Goal: Task Accomplishment & Management: Complete application form

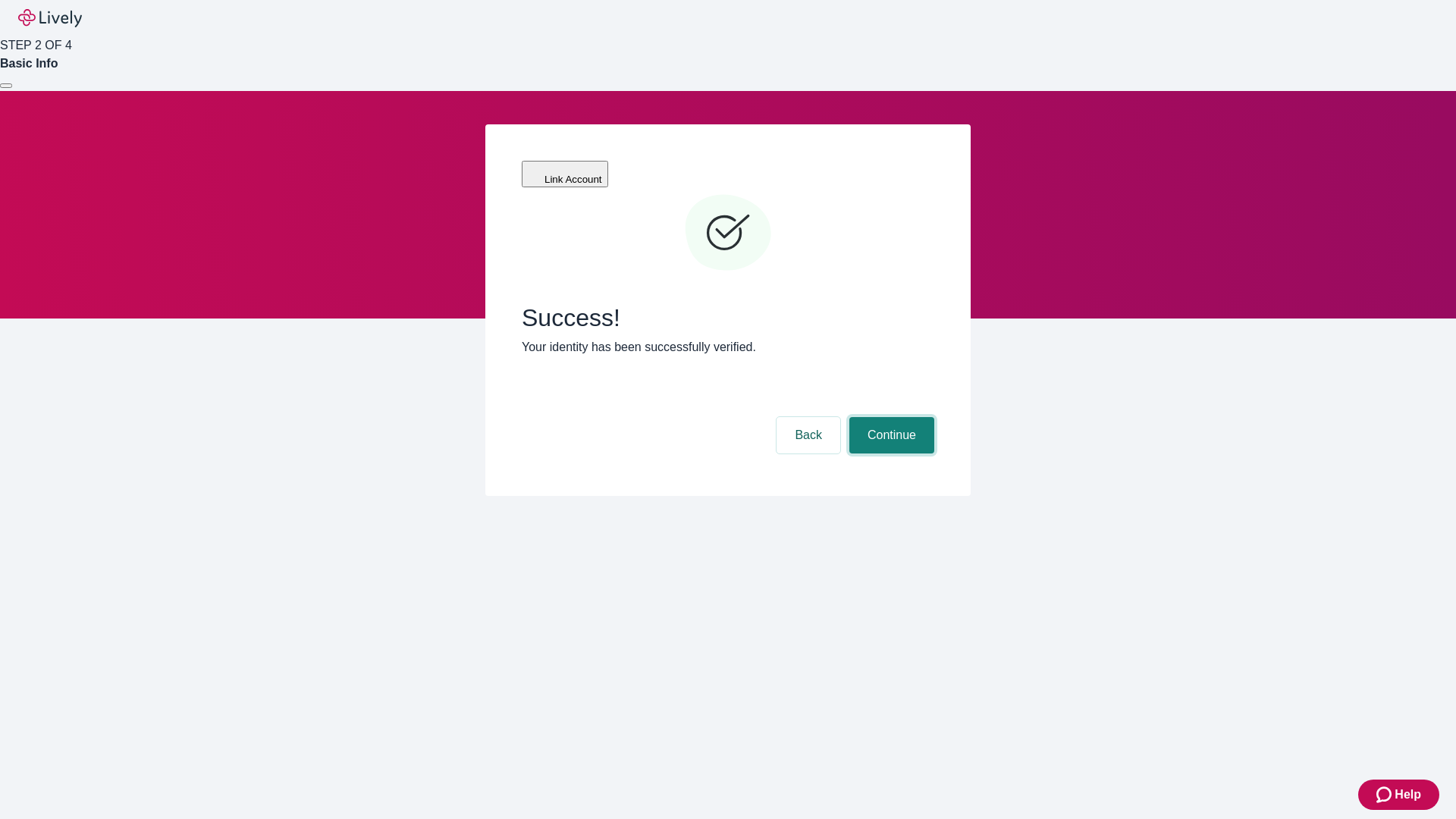
click at [889, 417] on button "Continue" at bounding box center [892, 435] width 85 height 36
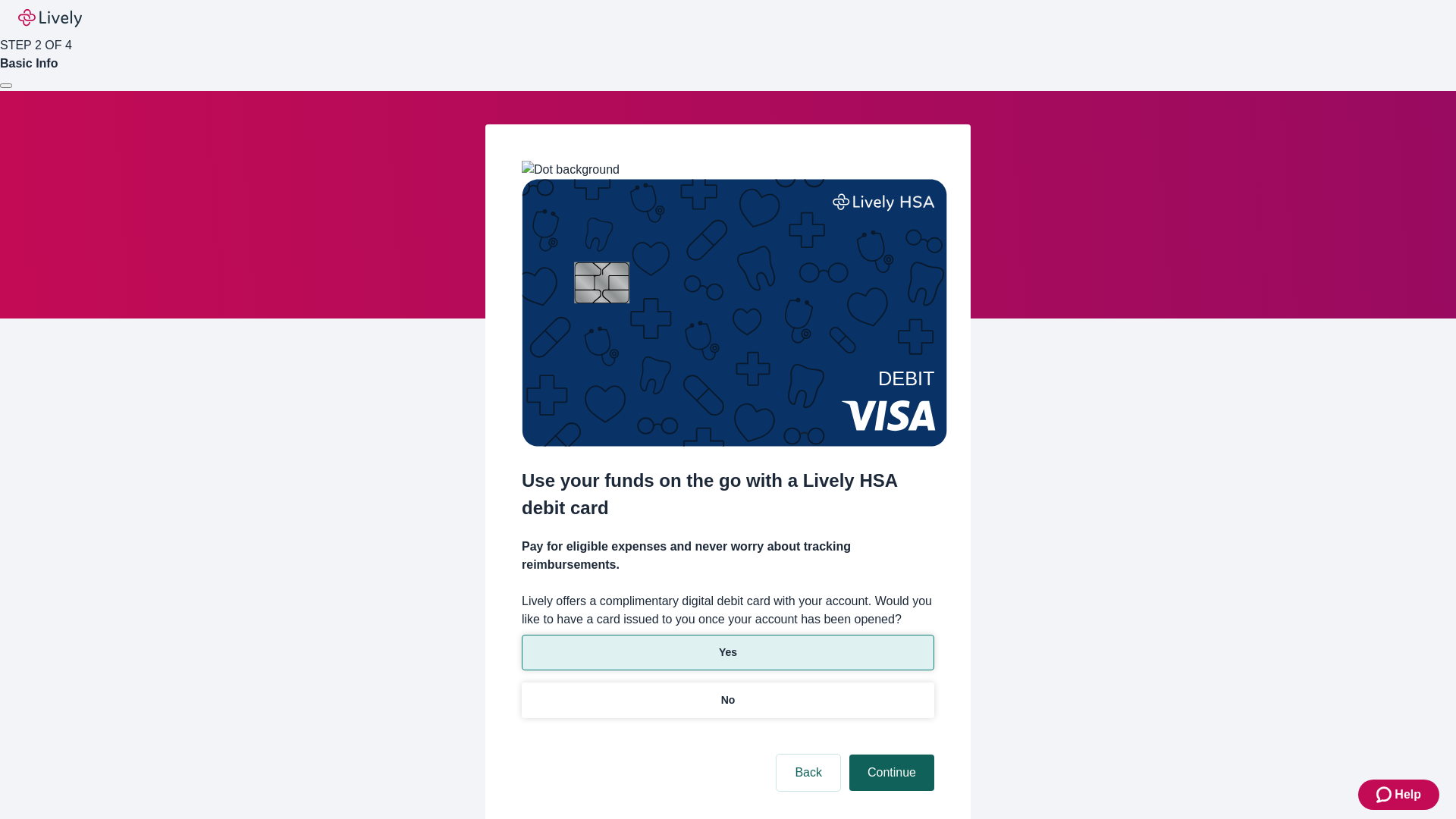
click at [727, 644] on p "Yes" at bounding box center [728, 652] width 18 height 16
click at [889, 754] on button "Continue" at bounding box center [892, 772] width 85 height 36
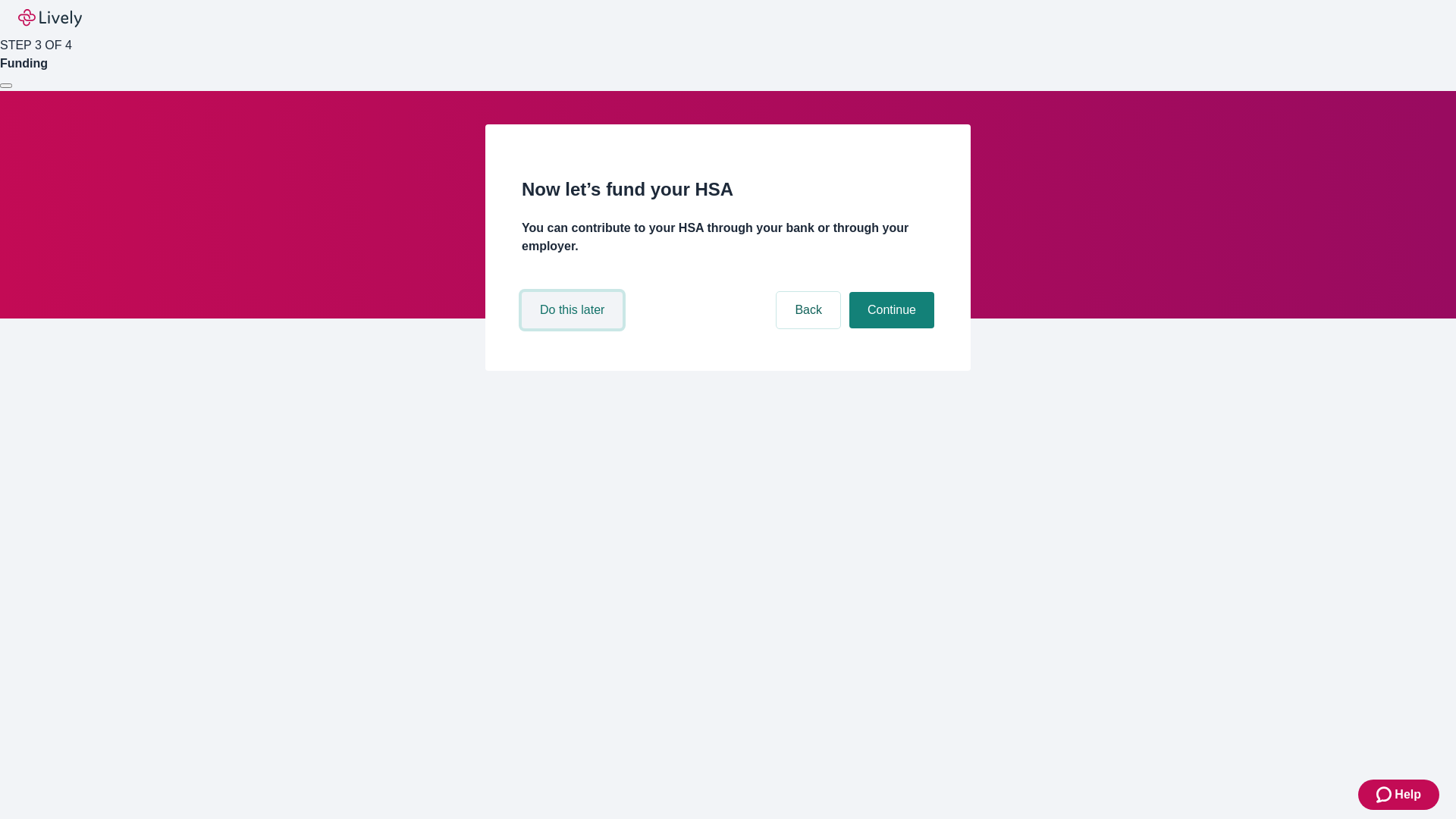
click at [574, 328] on button "Do this later" at bounding box center [572, 310] width 101 height 36
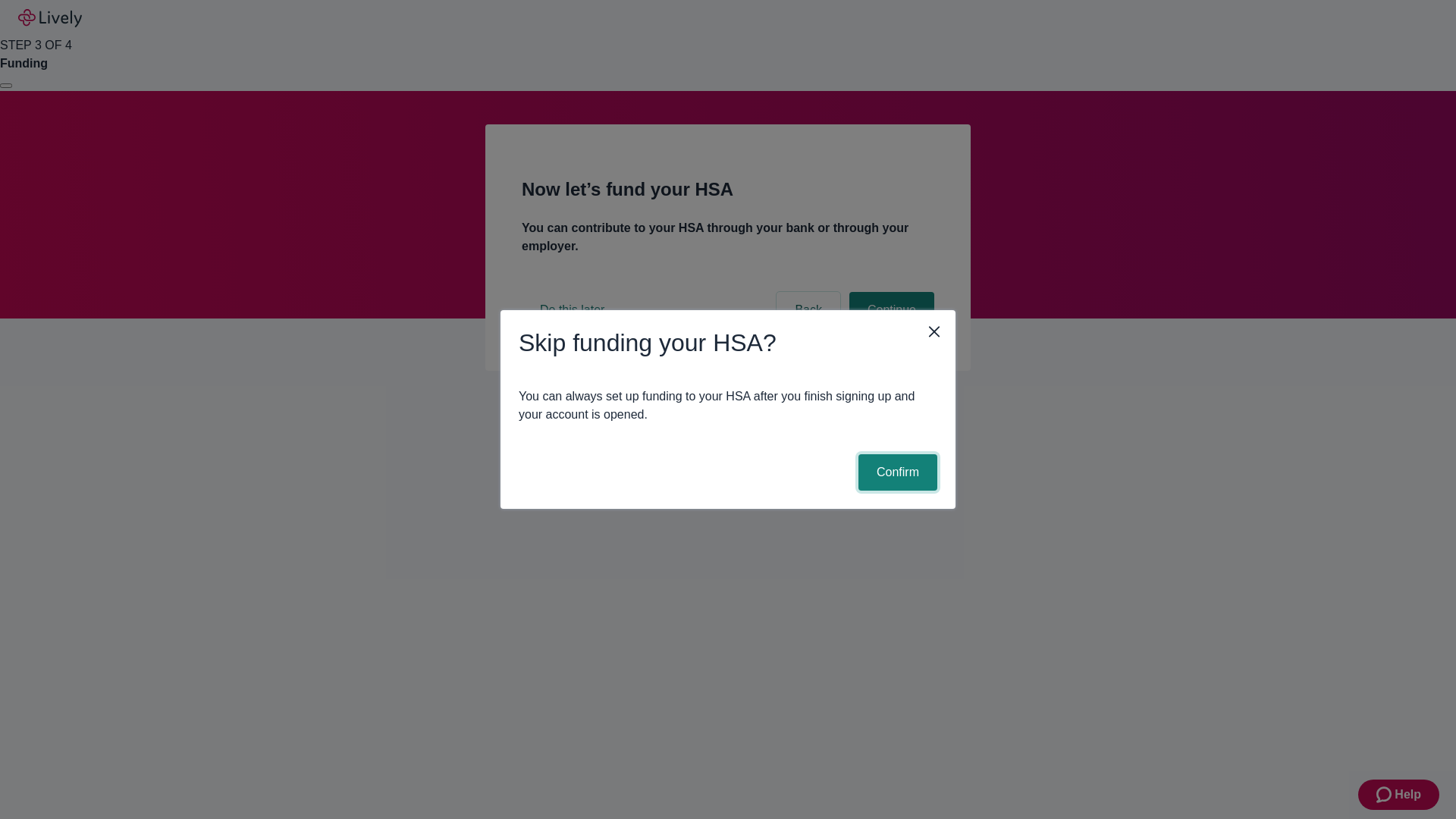
click at [896, 472] on button "Confirm" at bounding box center [898, 472] width 79 height 36
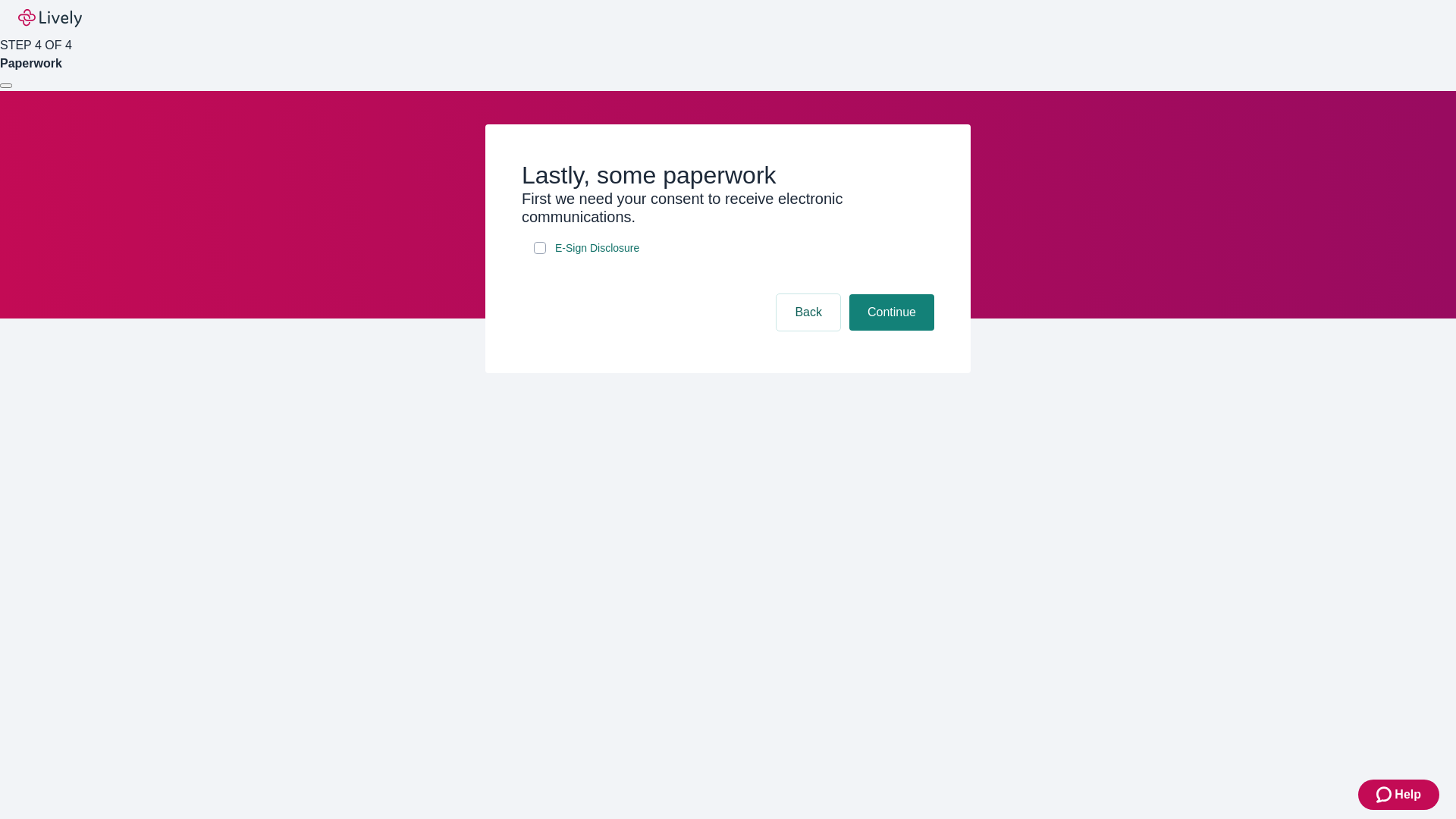
click at [540, 254] on input "E-Sign Disclosure" at bounding box center [539, 248] width 12 height 12
checkbox input "true"
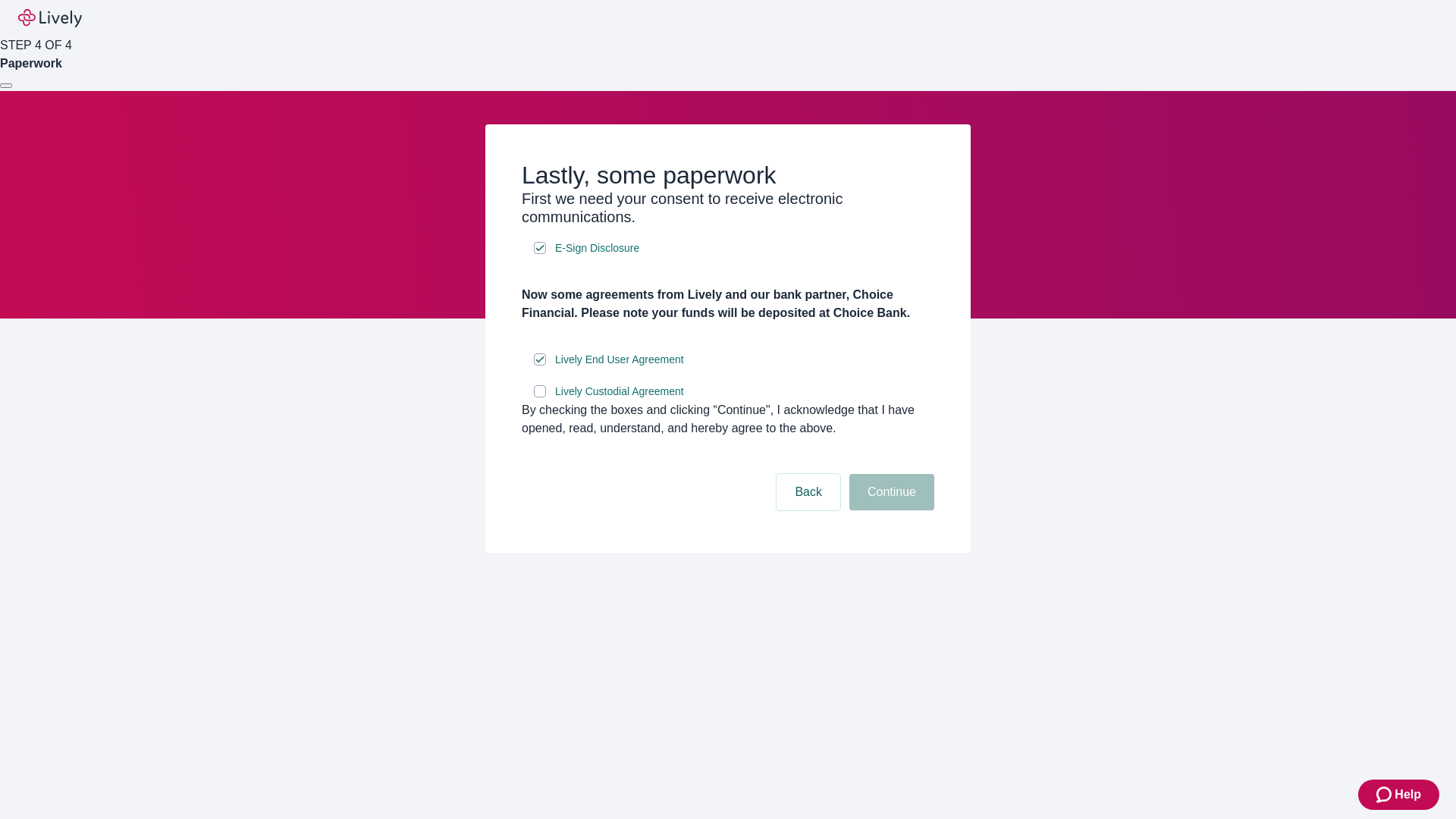
click at [540, 398] on input "Lively Custodial Agreement" at bounding box center [539, 391] width 12 height 12
checkbox input "true"
click at [889, 510] on button "Continue" at bounding box center [892, 492] width 85 height 36
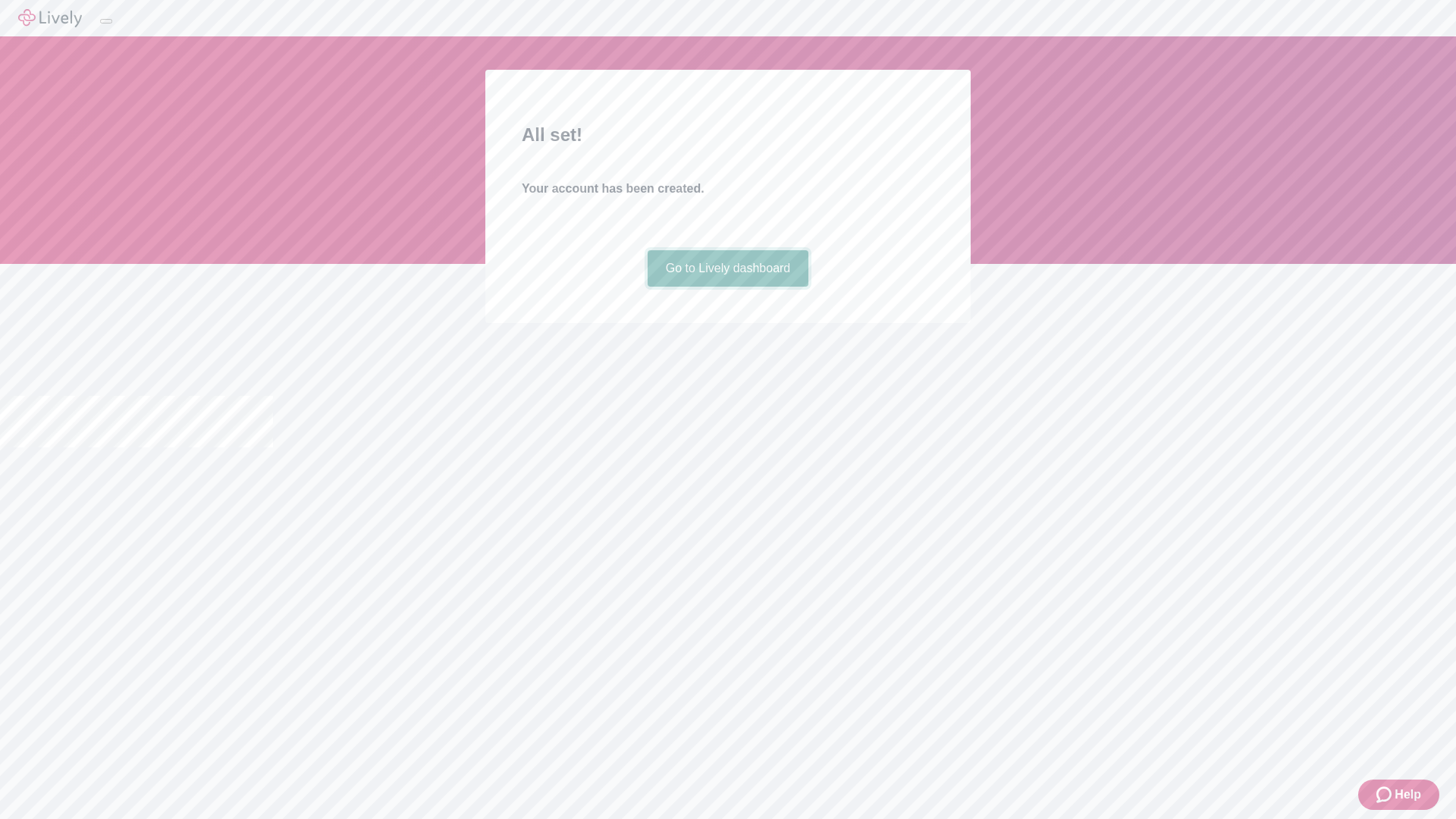
click at [727, 286] on link "Go to Lively dashboard" at bounding box center [729, 268] width 161 height 36
